Goal: Task Accomplishment & Management: Manage account settings

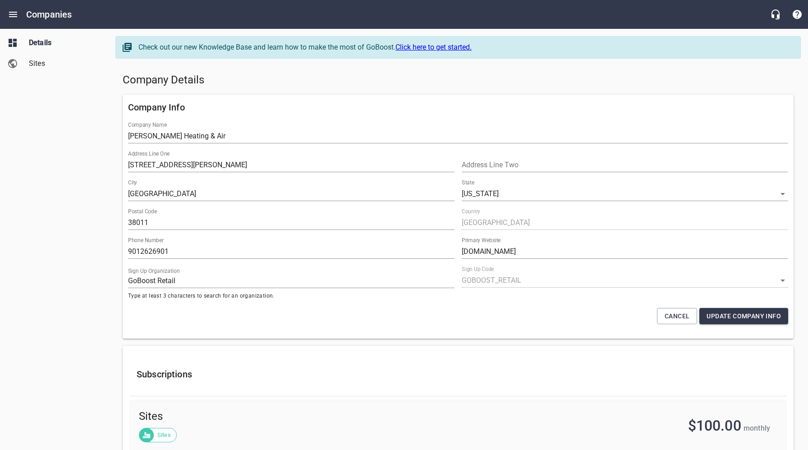
select select "[US_STATE]"
select select "4419"
click at [10, 11] on icon "Open drawer" at bounding box center [13, 14] width 11 height 11
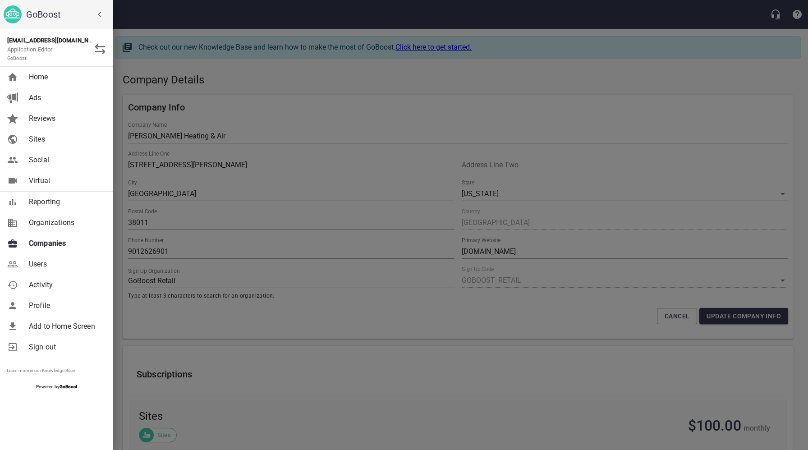
click at [42, 268] on span "Users" at bounding box center [65, 264] width 73 height 11
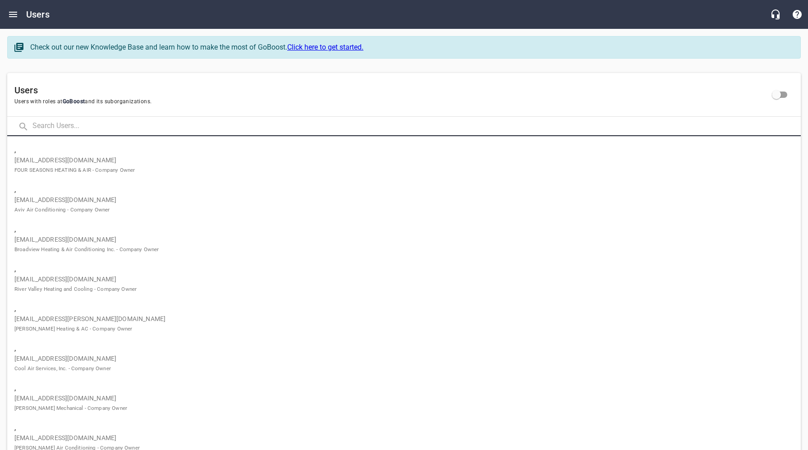
click at [134, 131] on input "text" at bounding box center [416, 126] width 768 height 19
paste input "[EMAIL_ADDRESS][DOMAIN_NAME]"
type input "[EMAIL_ADDRESS][DOMAIN_NAME]"
click button at bounding box center [0, 0] width 0 height 0
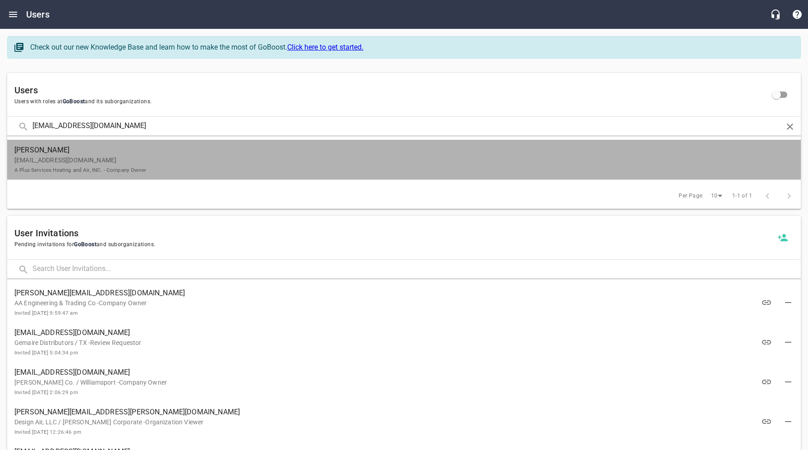
click at [153, 164] on p "[EMAIL_ADDRESS][DOMAIN_NAME] A Plus Services Heating and Air, INC. - Company Ow…" at bounding box center [400, 164] width 772 height 19
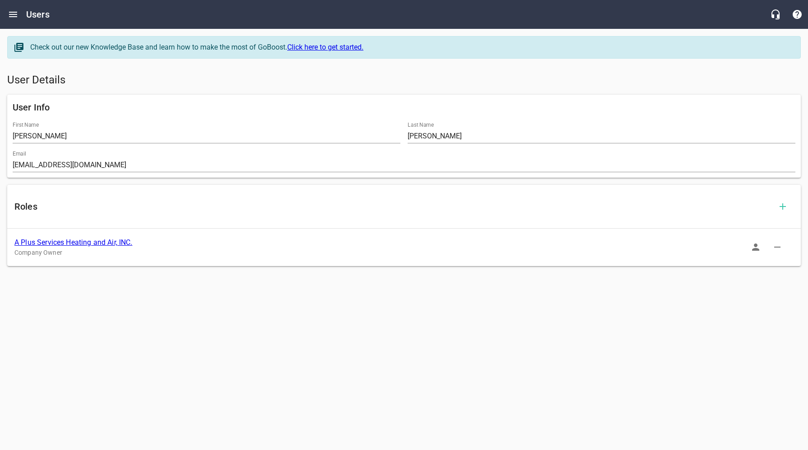
click at [100, 243] on link "A Plus Services Heating and Air, INC." at bounding box center [73, 242] width 118 height 9
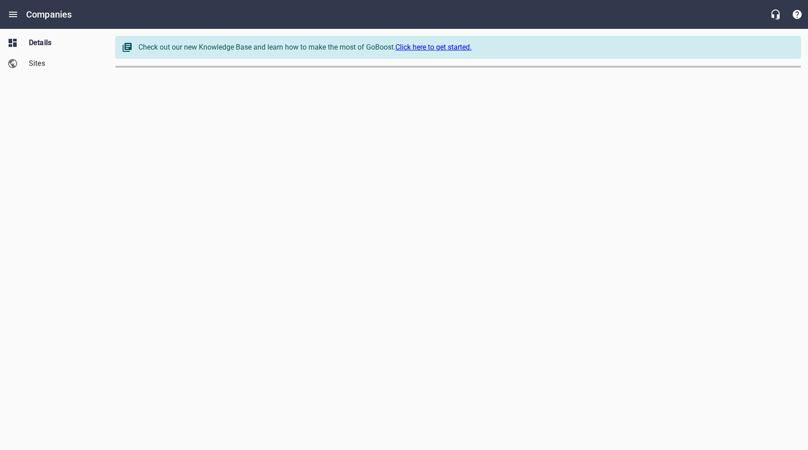
select select "[US_STATE]"
select select "62"
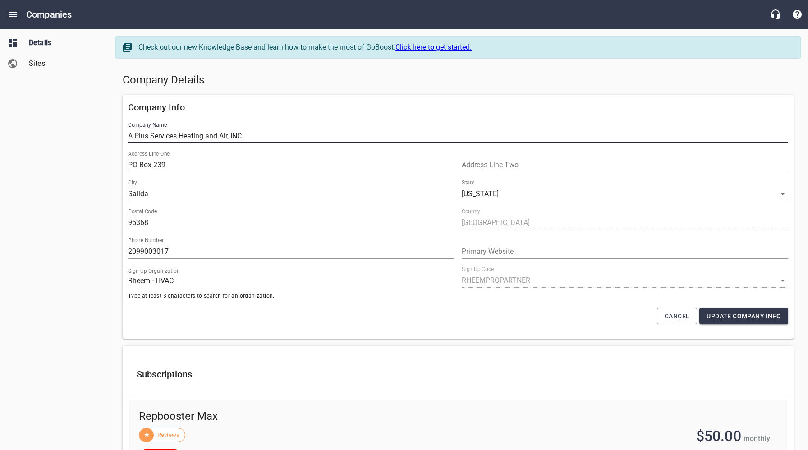
drag, startPoint x: 256, startPoint y: 136, endPoint x: 129, endPoint y: 188, distance: 138.0
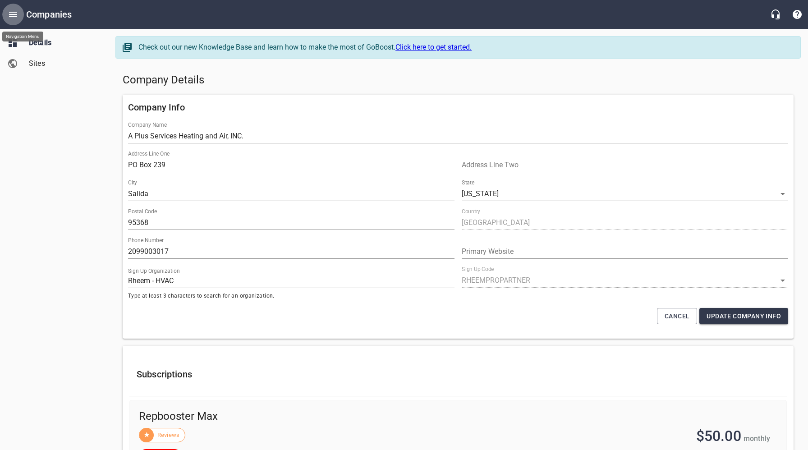
click at [12, 13] on icon "Open drawer" at bounding box center [13, 14] width 11 height 11
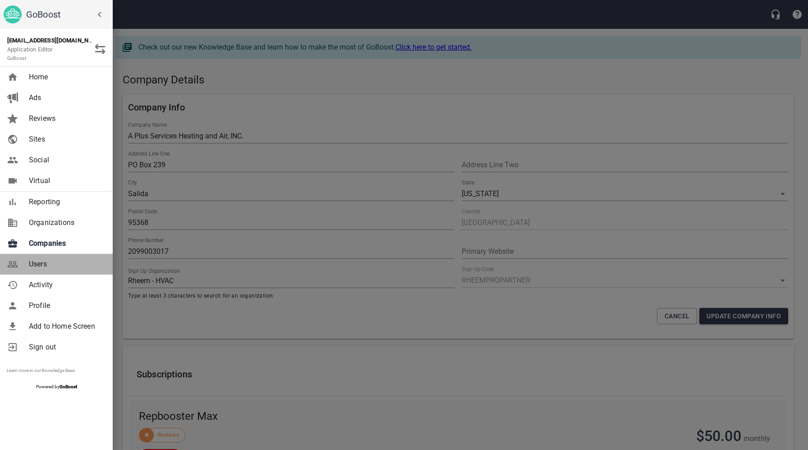
click at [37, 266] on span "Users" at bounding box center [65, 264] width 73 height 11
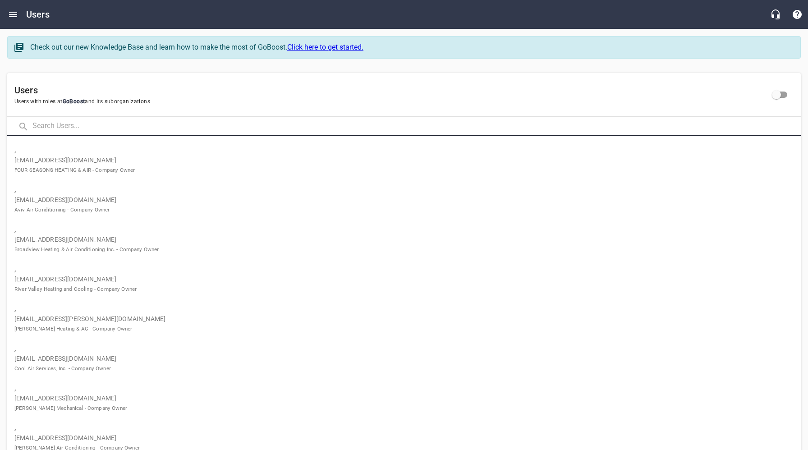
click at [80, 128] on input "text" at bounding box center [416, 126] width 768 height 19
paste input "[EMAIL_ADDRESS][DOMAIN_NAME]"
type input "[EMAIL_ADDRESS][DOMAIN_NAME]"
click button at bounding box center [0, 0] width 0 height 0
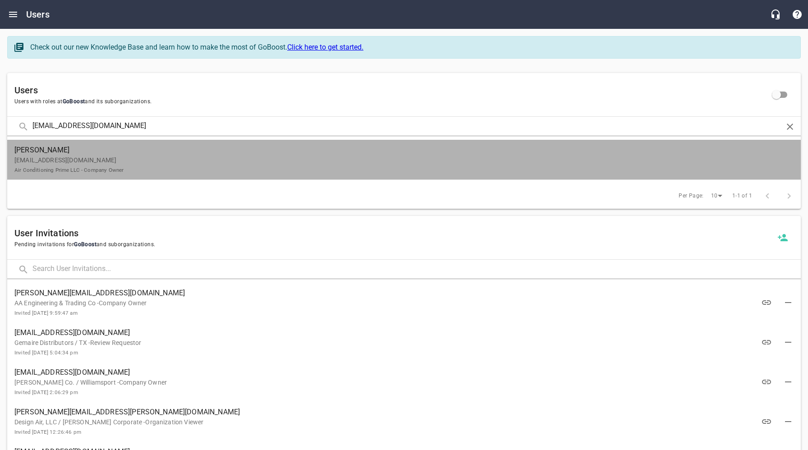
click at [87, 157] on p "[EMAIL_ADDRESS][DOMAIN_NAME] Air Conditioning Prime LLC - Company Owner" at bounding box center [400, 164] width 772 height 19
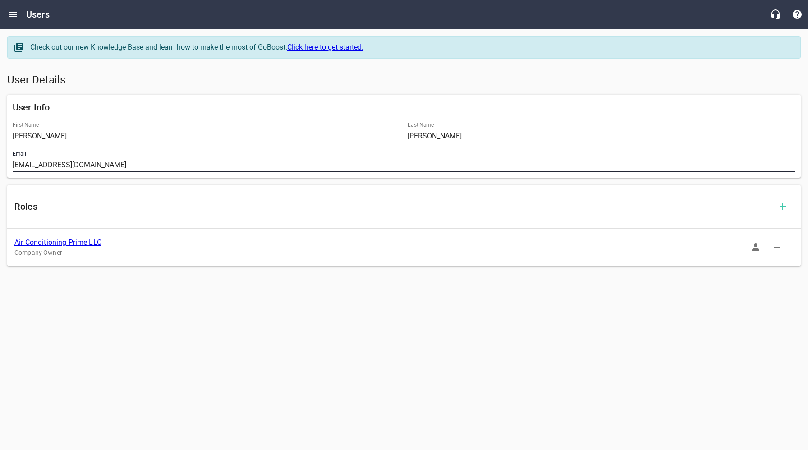
drag, startPoint x: 103, startPoint y: 165, endPoint x: 2, endPoint y: 165, distance: 100.5
click at [2, 165] on div "Check out our new Knowledge Base and learn how to make the most of GoBoost. Cli…" at bounding box center [404, 151] width 808 height 244
click at [81, 241] on link "Air Conditioning Prime LLC" at bounding box center [57, 242] width 87 height 9
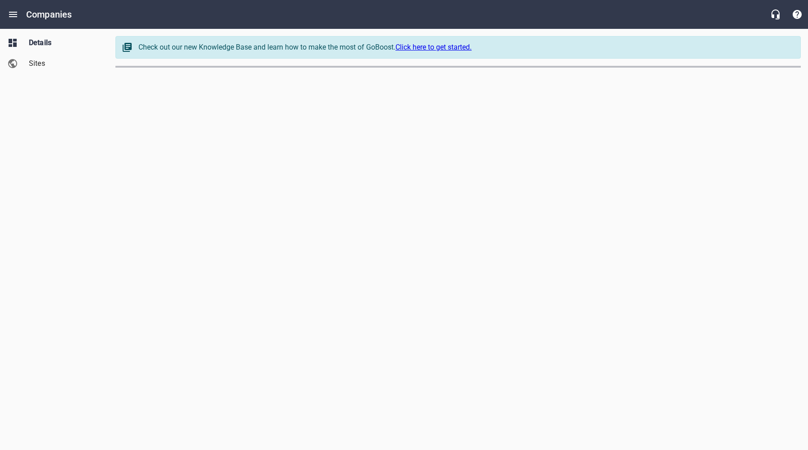
select select "[US_STATE]"
select select "49"
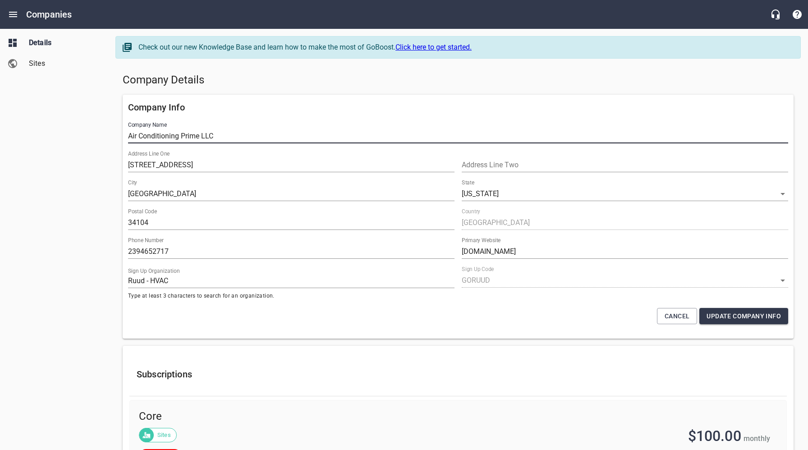
drag, startPoint x: 234, startPoint y: 136, endPoint x: 114, endPoint y: 138, distance: 119.9
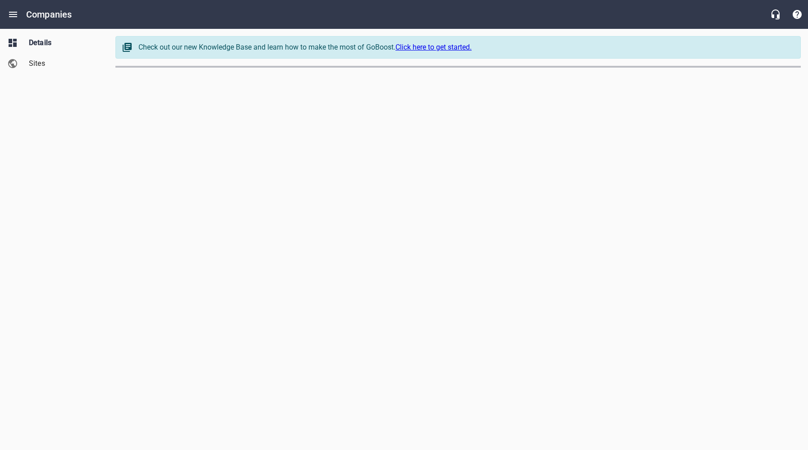
select select "[US_STATE]"
select select "5"
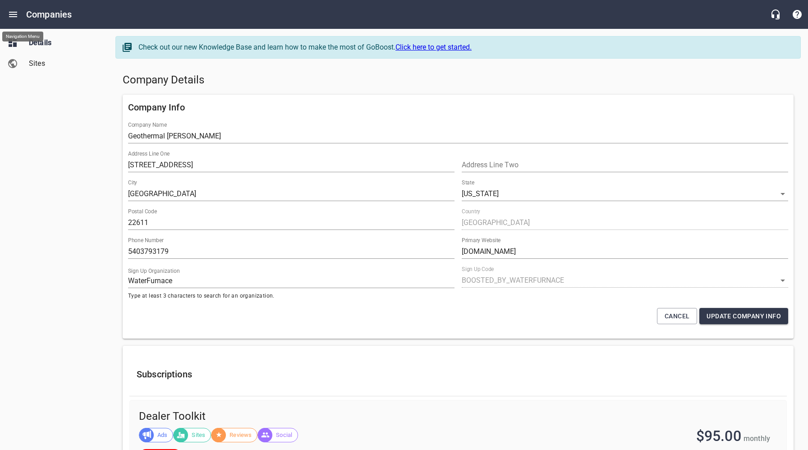
click at [15, 14] on icon "Open drawer" at bounding box center [13, 14] width 8 height 5
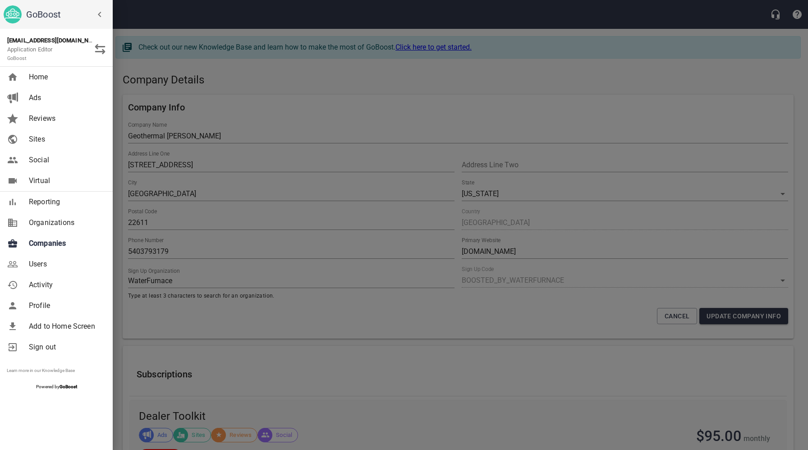
click at [52, 244] on span "Companies" at bounding box center [65, 243] width 73 height 11
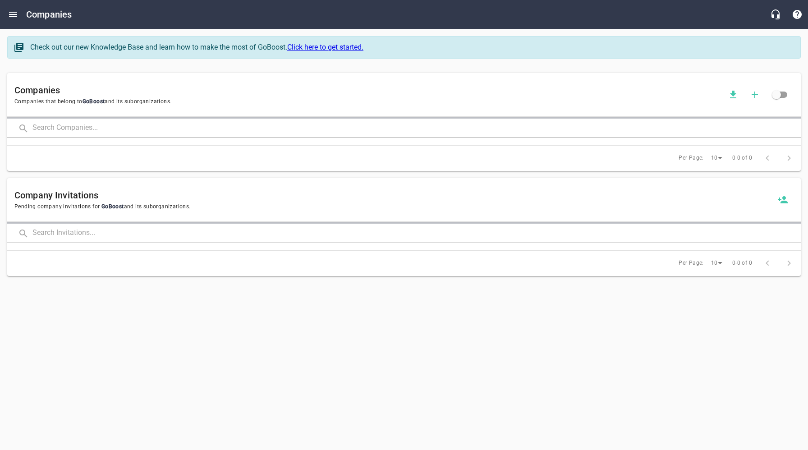
click at [126, 128] on input "text" at bounding box center [416, 128] width 768 height 19
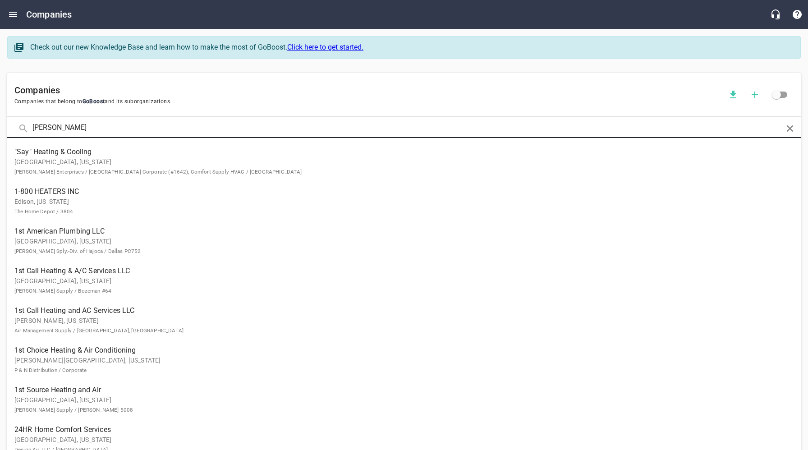
click button at bounding box center [0, 0] width 0 height 0
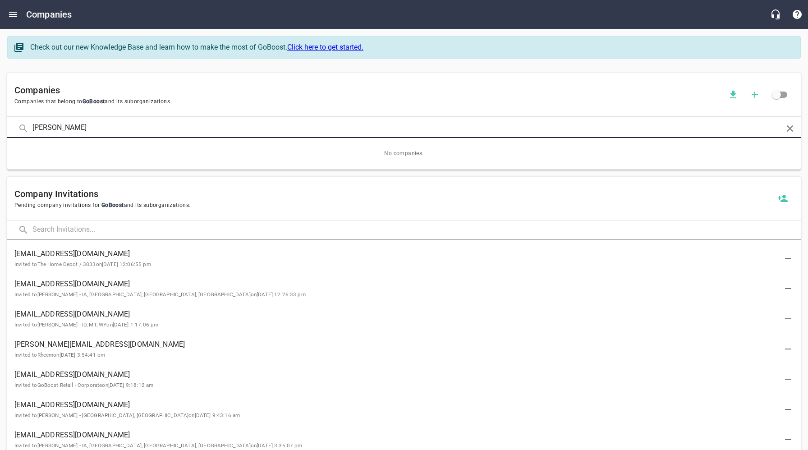
type input "Hank"
click button at bounding box center [0, 0] width 0 height 0
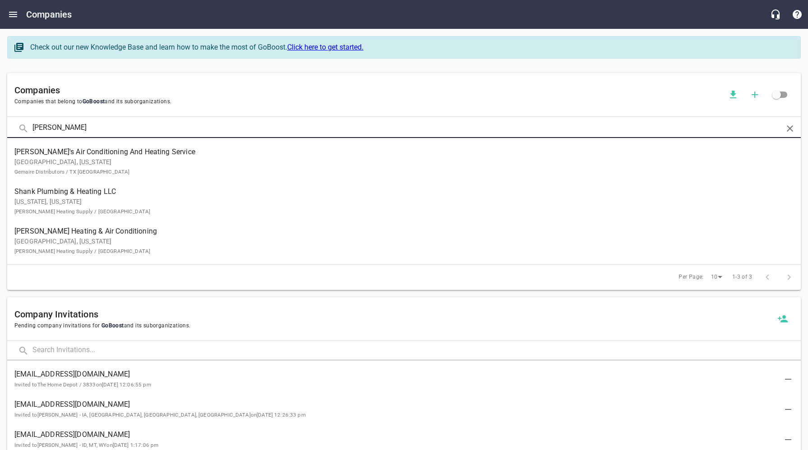
click at [76, 154] on span "Hank's Air Conditioning And Heating Service" at bounding box center [396, 151] width 764 height 11
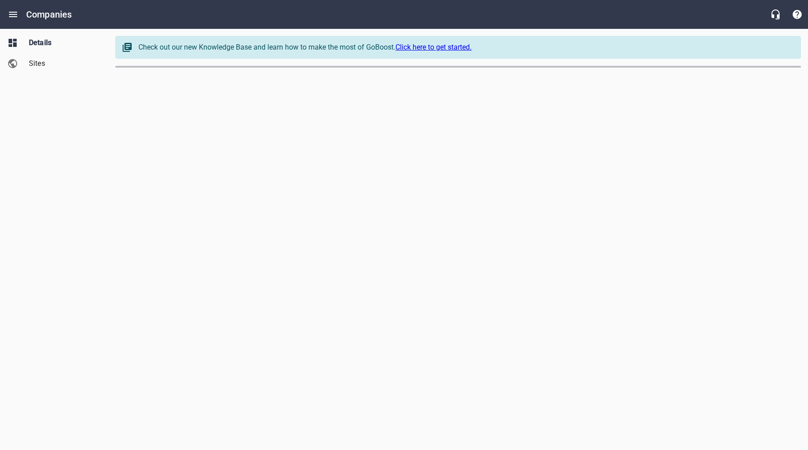
select select "[US_STATE]"
select select "62"
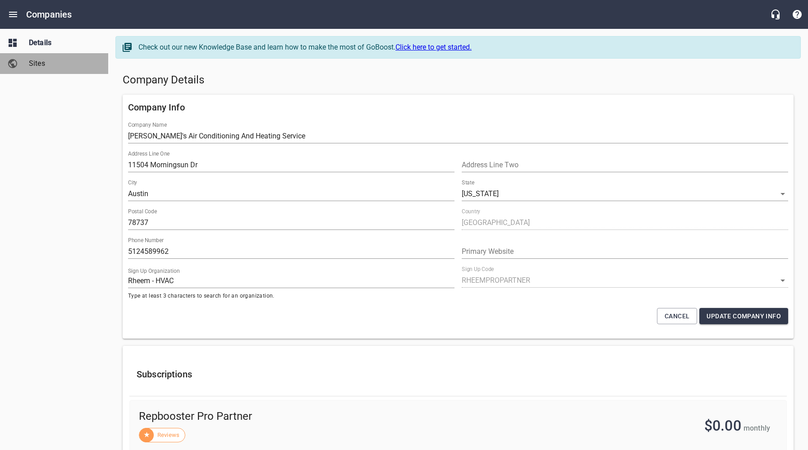
drag, startPoint x: 40, startPoint y: 62, endPoint x: 46, endPoint y: 65, distance: 6.9
click at [40, 62] on span "Sites" at bounding box center [63, 63] width 69 height 11
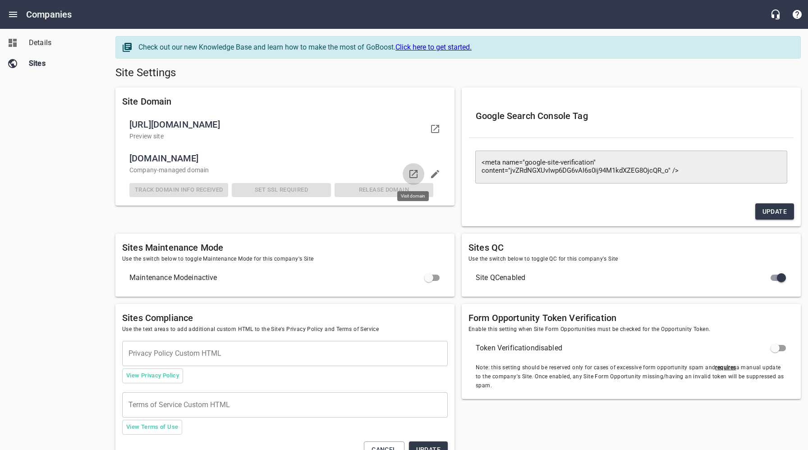
click at [413, 172] on icon at bounding box center [413, 174] width 11 height 11
